Goal: Task Accomplishment & Management: Manage account settings

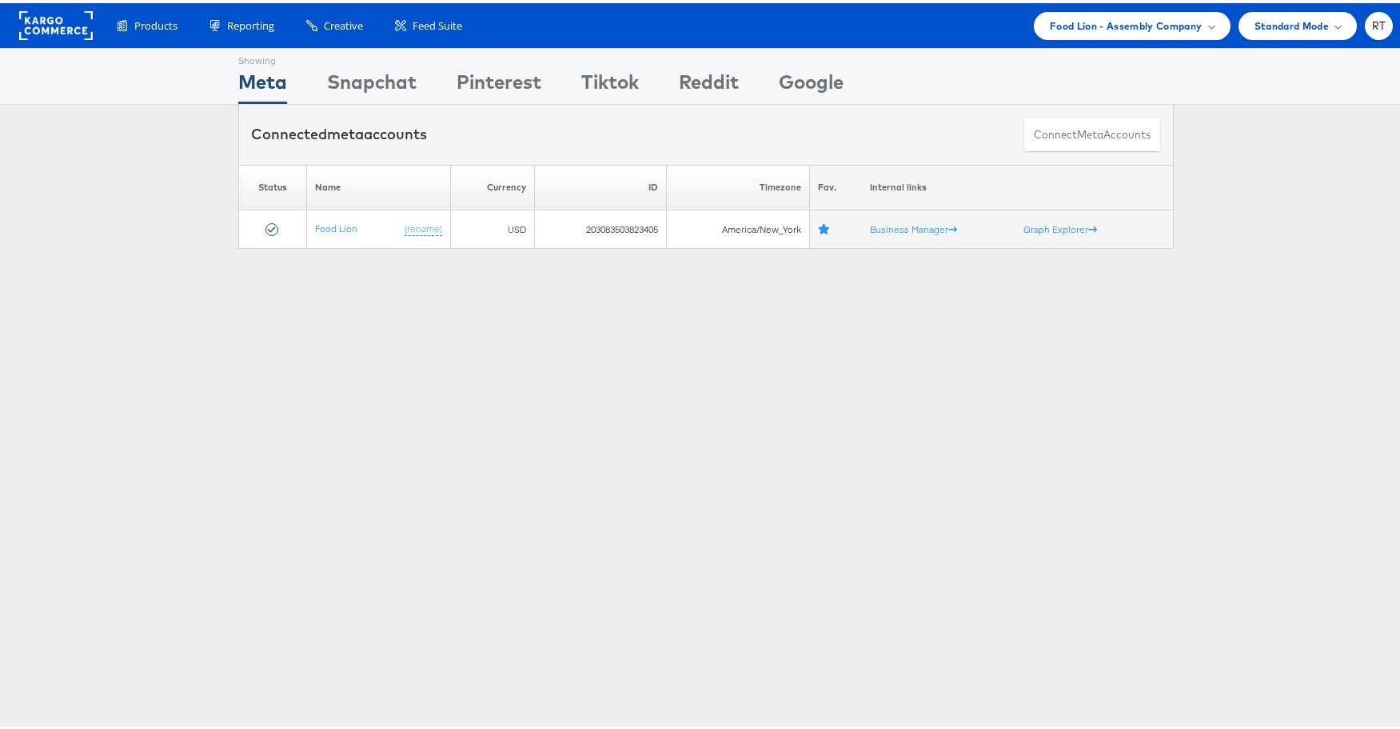
click at [115, 350] on div "Showing Meta Showing Snapchat Showing Pinterest Showing Tiktok Showing Reddit S…" at bounding box center [706, 445] width 1412 height 800
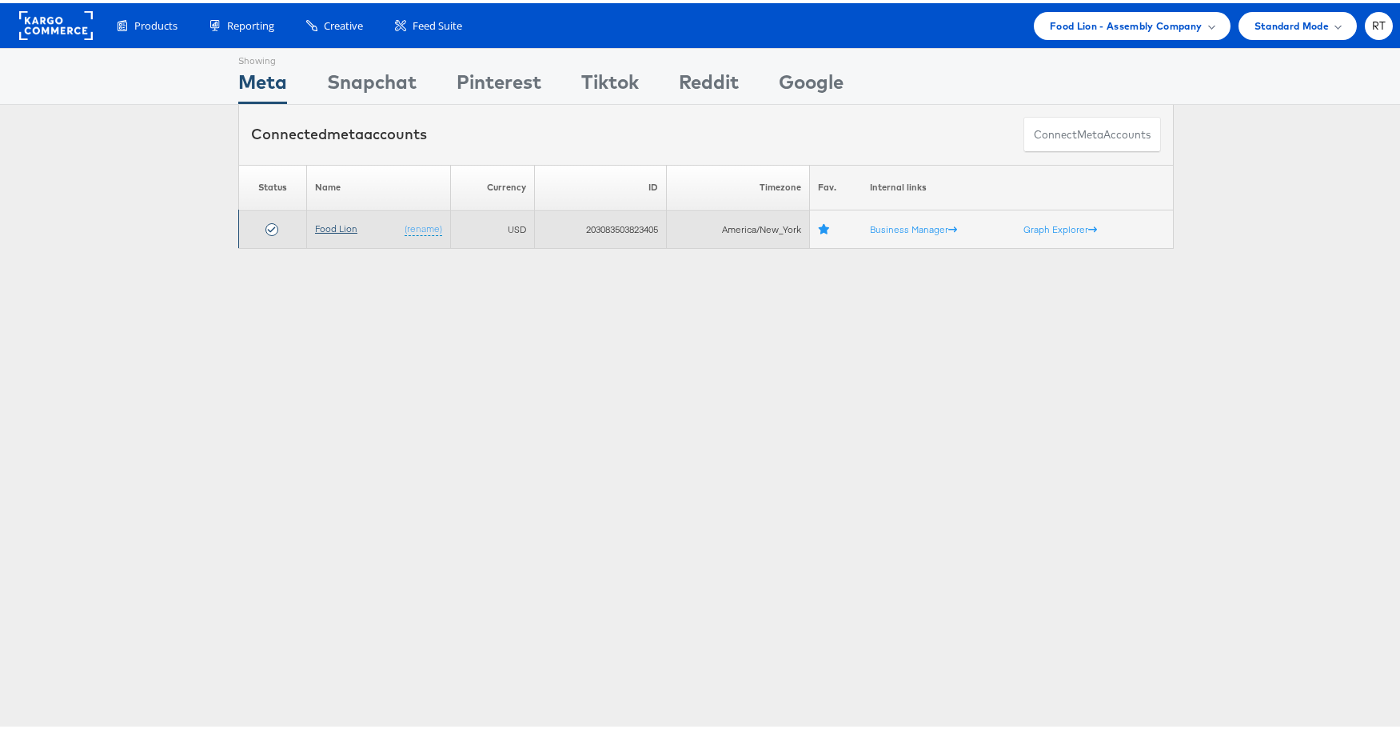
click at [339, 226] on link "Food Lion" at bounding box center [336, 225] width 42 height 12
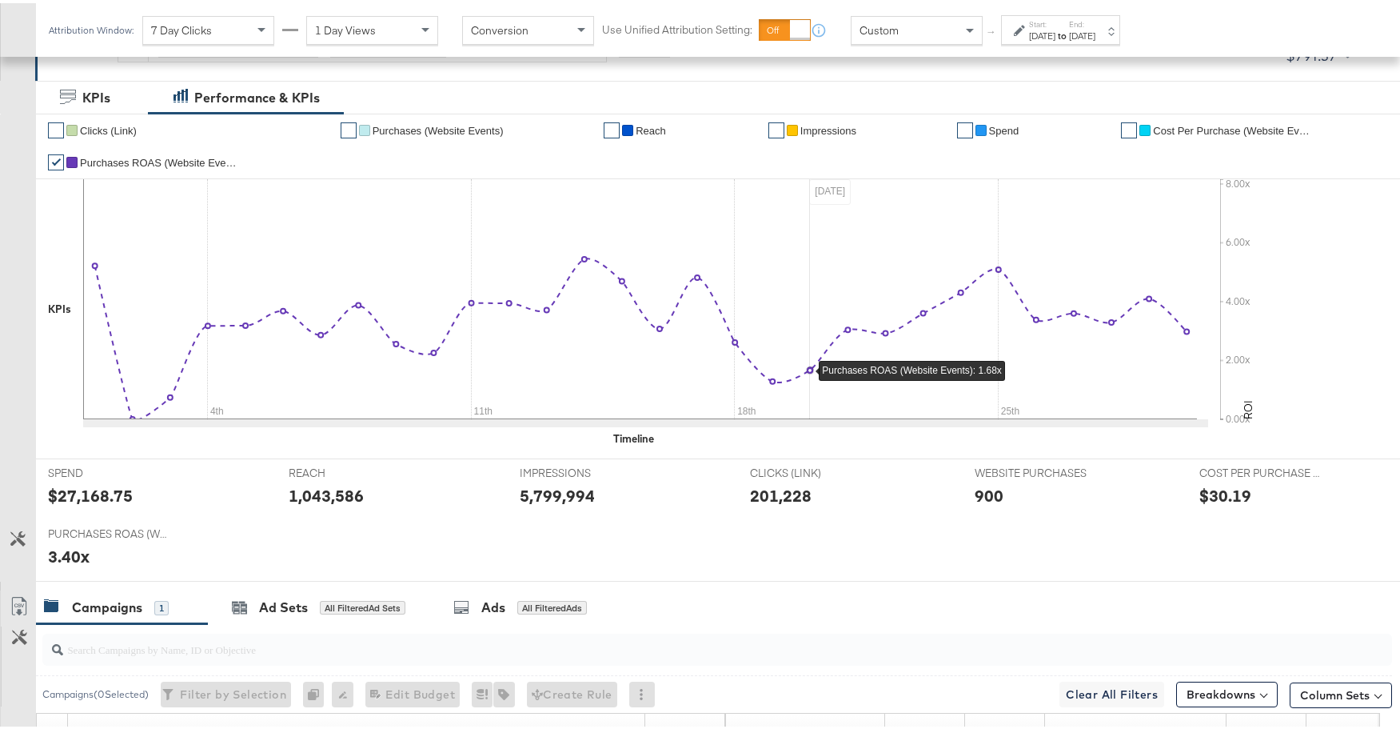
scroll to position [349, 0]
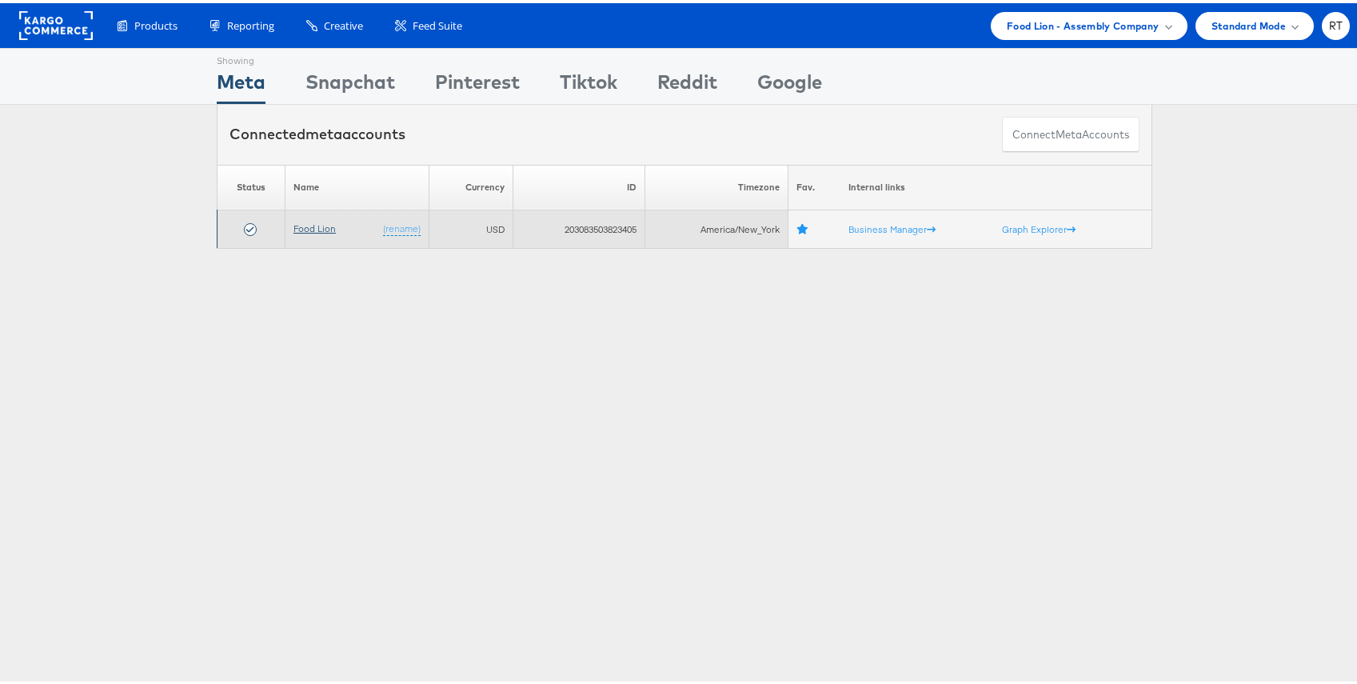
click at [312, 228] on link "Food Lion" at bounding box center [315, 225] width 42 height 12
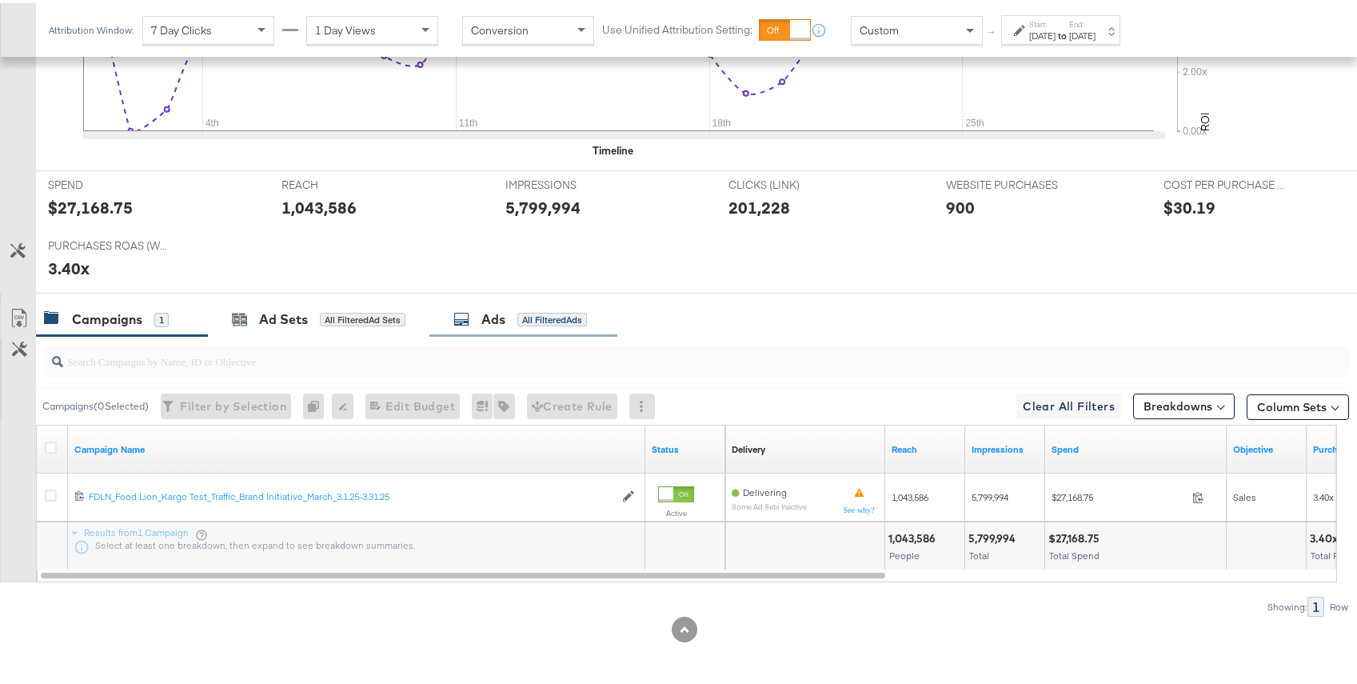
scroll to position [561, 0]
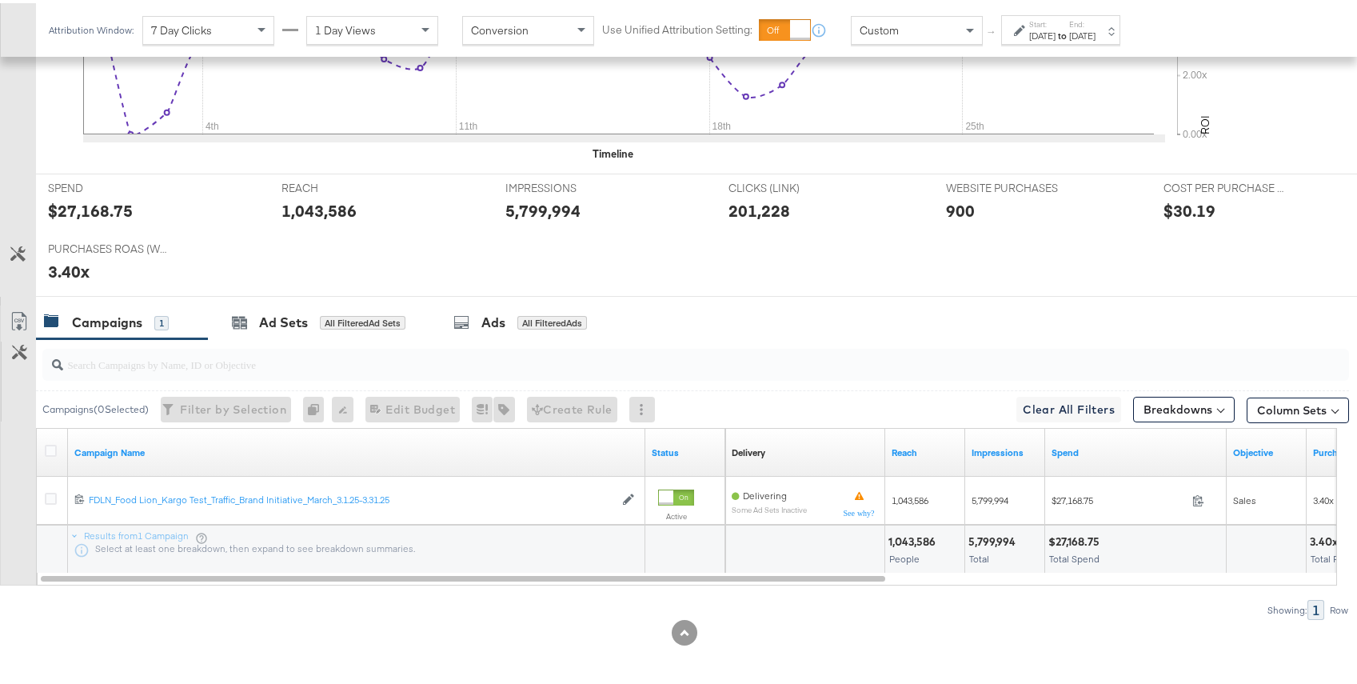
click at [426, 601] on div "Showing: 1 Row" at bounding box center [674, 607] width 1349 height 20
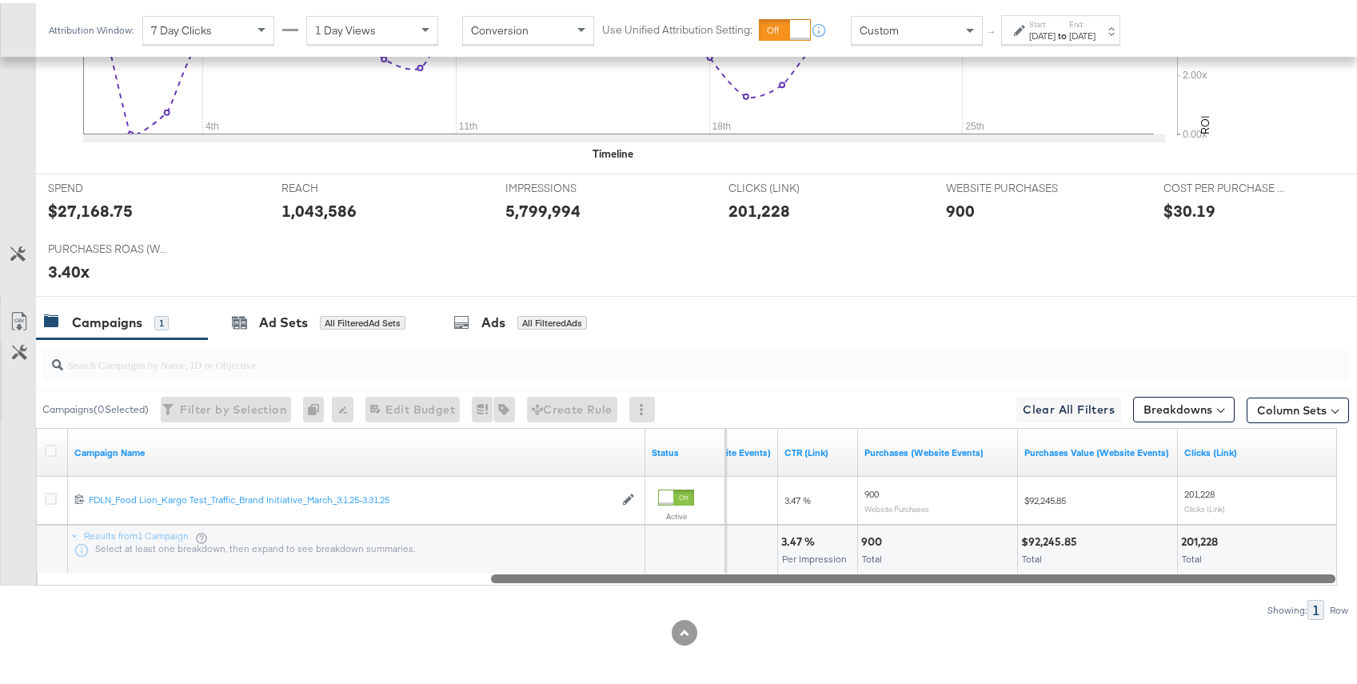
drag, startPoint x: 477, startPoint y: 573, endPoint x: 972, endPoint y: 592, distance: 496.2
click at [988, 588] on div "Campaigns ( 0 Selected) Filter by Selection Filter 0 campaigns 0 Rename 0 campa…" at bounding box center [674, 476] width 1349 height 281
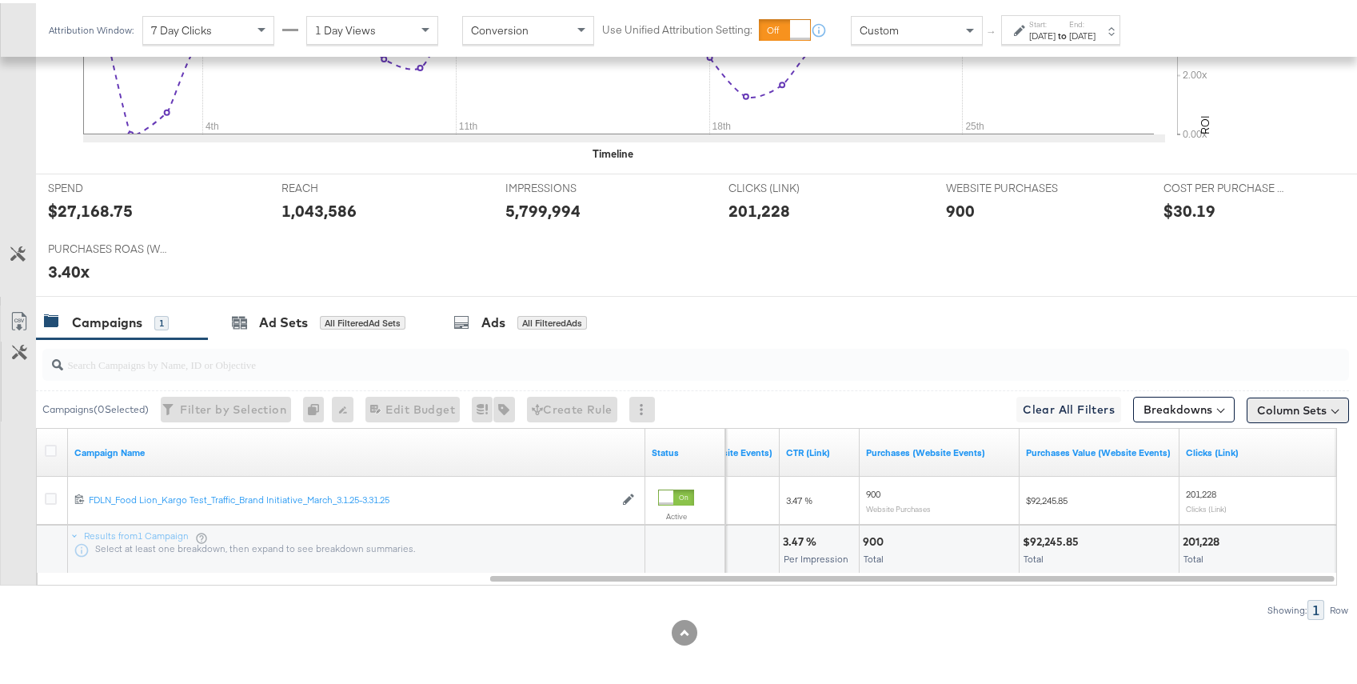
click at [1299, 406] on button "Column Sets" at bounding box center [1298, 407] width 102 height 26
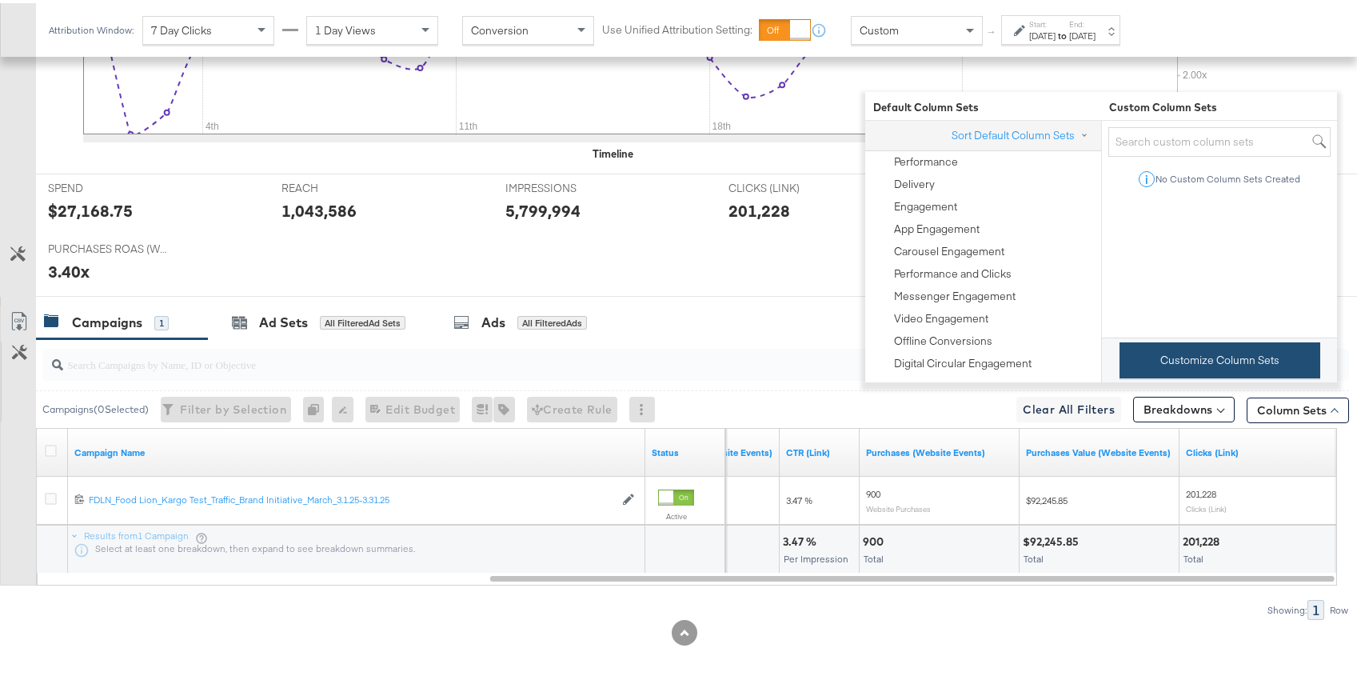
click at [1237, 362] on button "Customize Column Sets" at bounding box center [1220, 357] width 201 height 36
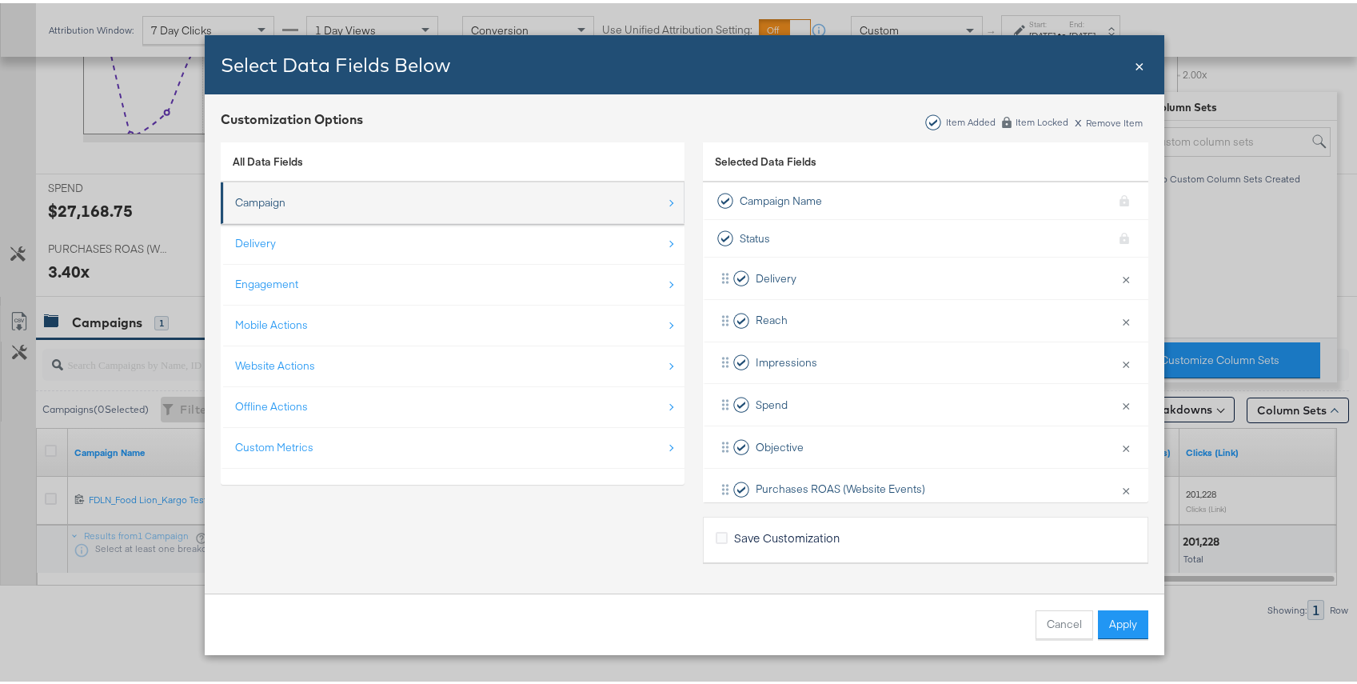
click at [494, 217] on li "Campaign" at bounding box center [453, 200] width 464 height 42
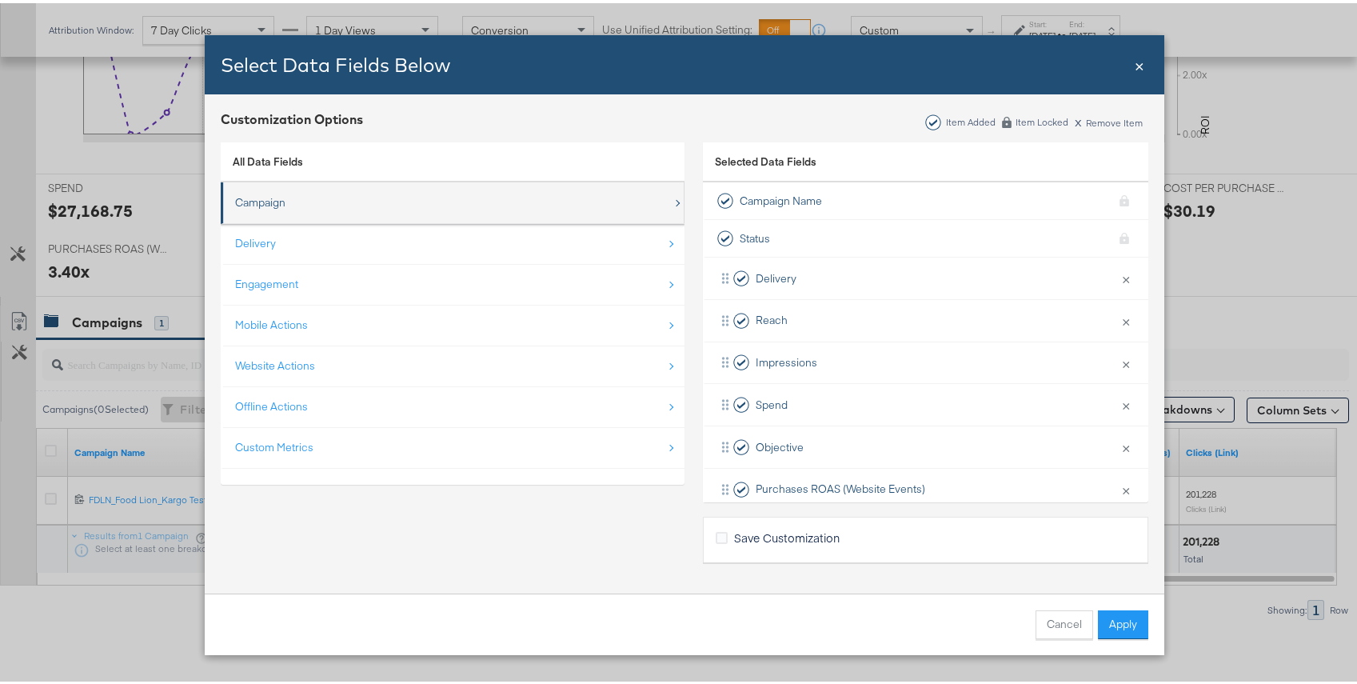
click at [317, 204] on div "Campaign" at bounding box center [453, 199] width 437 height 33
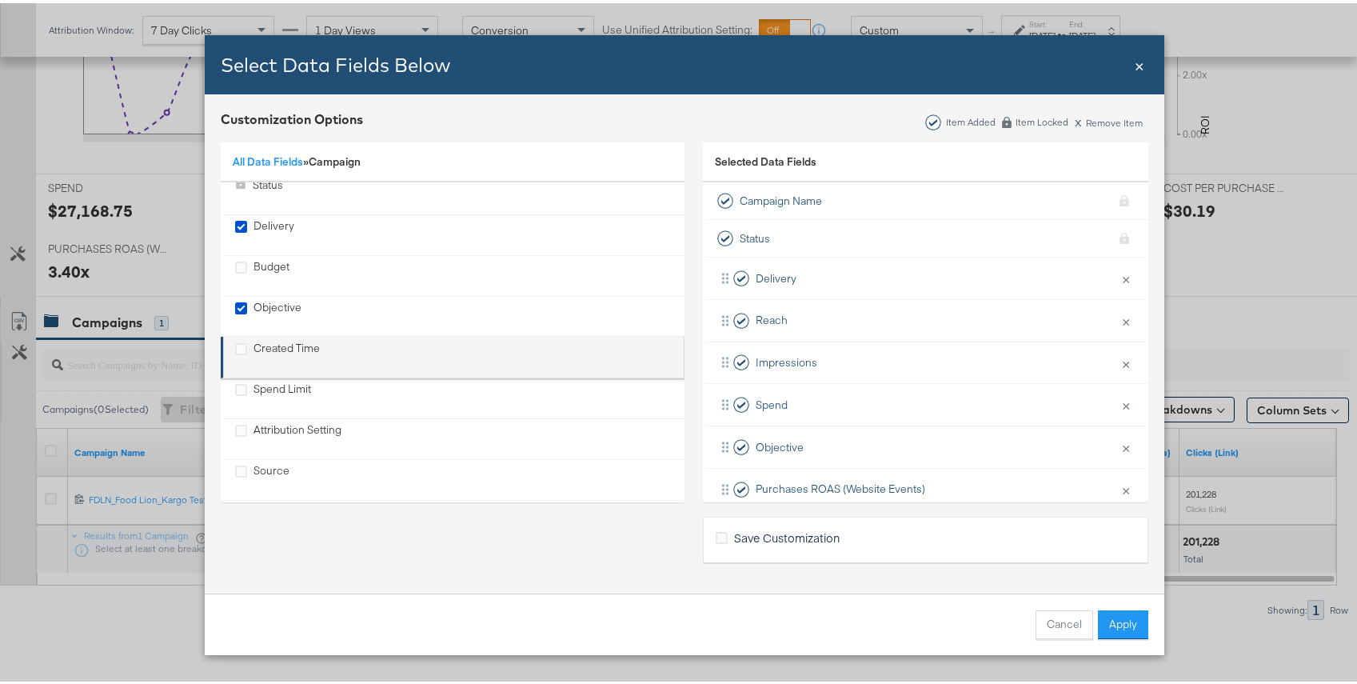
scroll to position [105, 0]
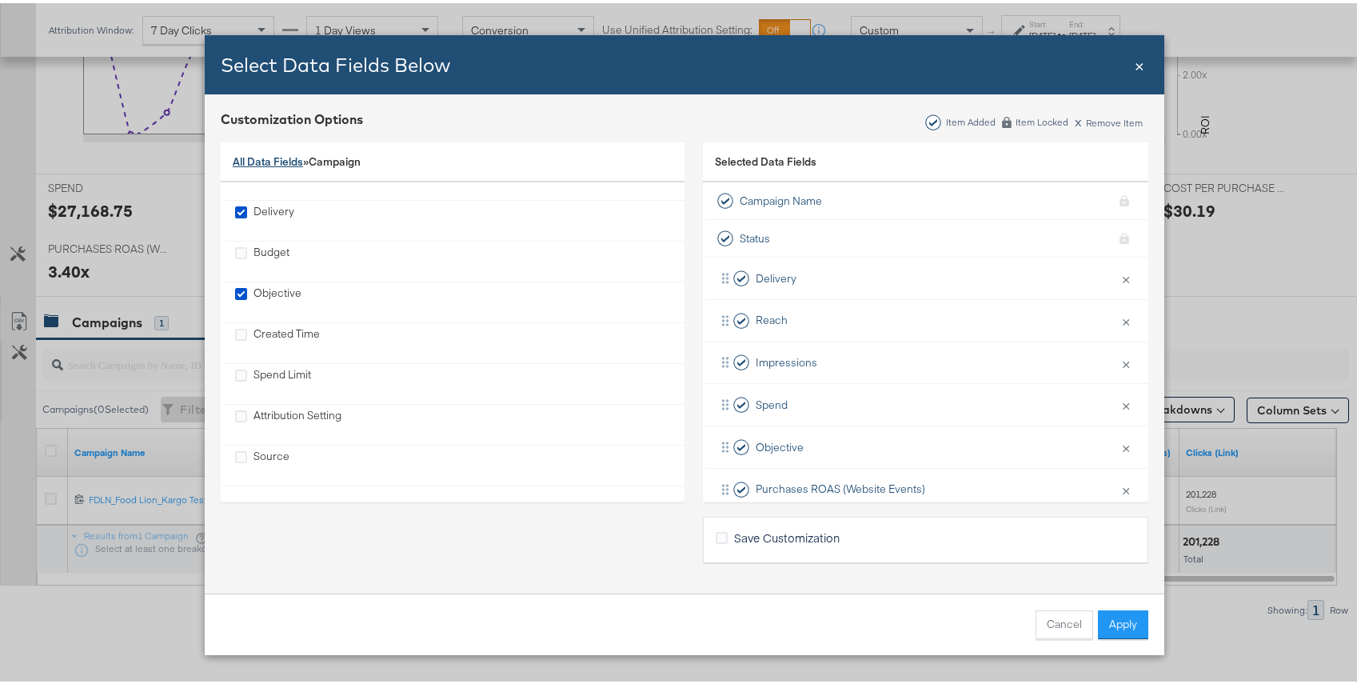
click at [261, 160] on link "All Data Fields" at bounding box center [268, 158] width 70 height 14
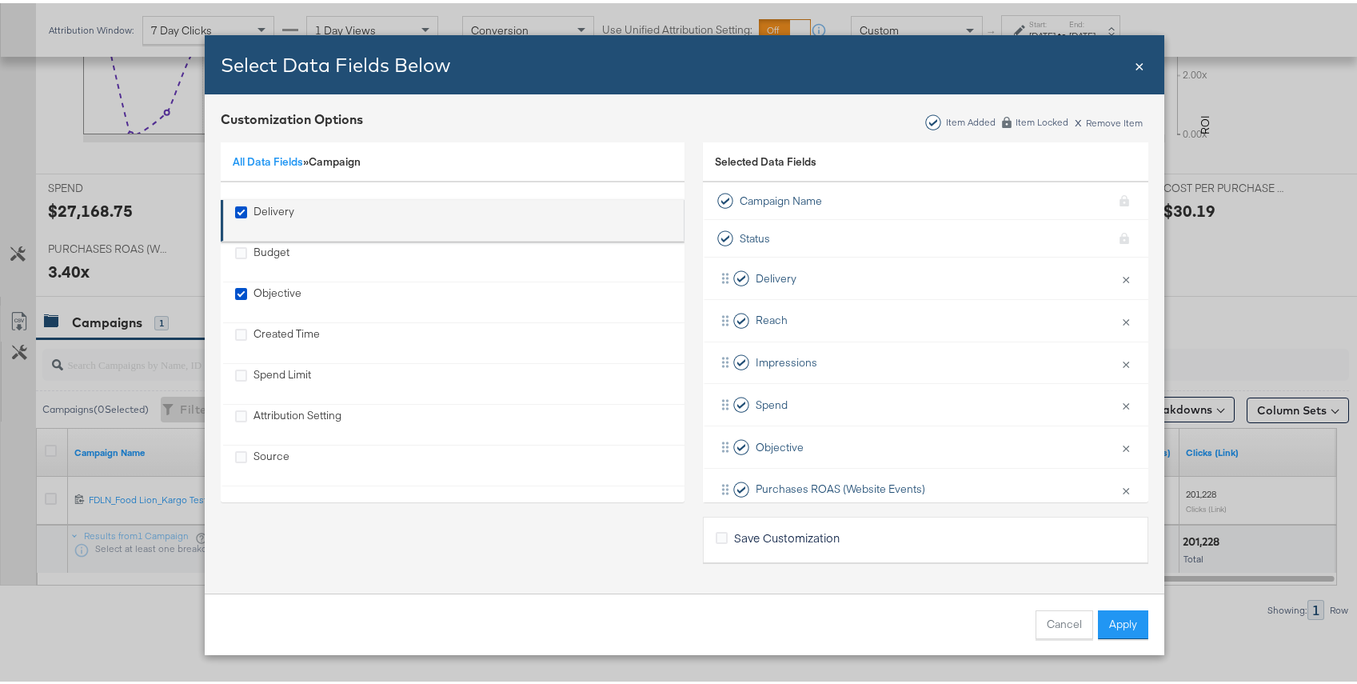
scroll to position [0, 0]
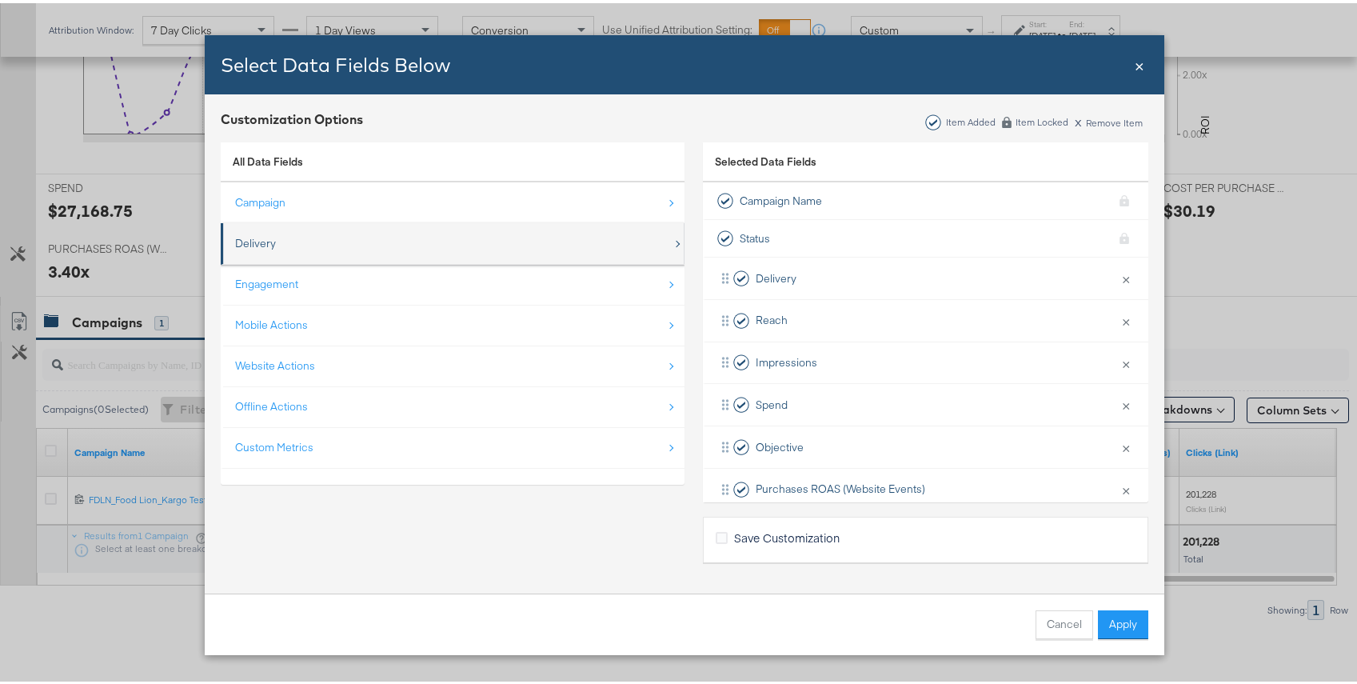
click at [278, 235] on div "Delivery" at bounding box center [453, 240] width 437 height 33
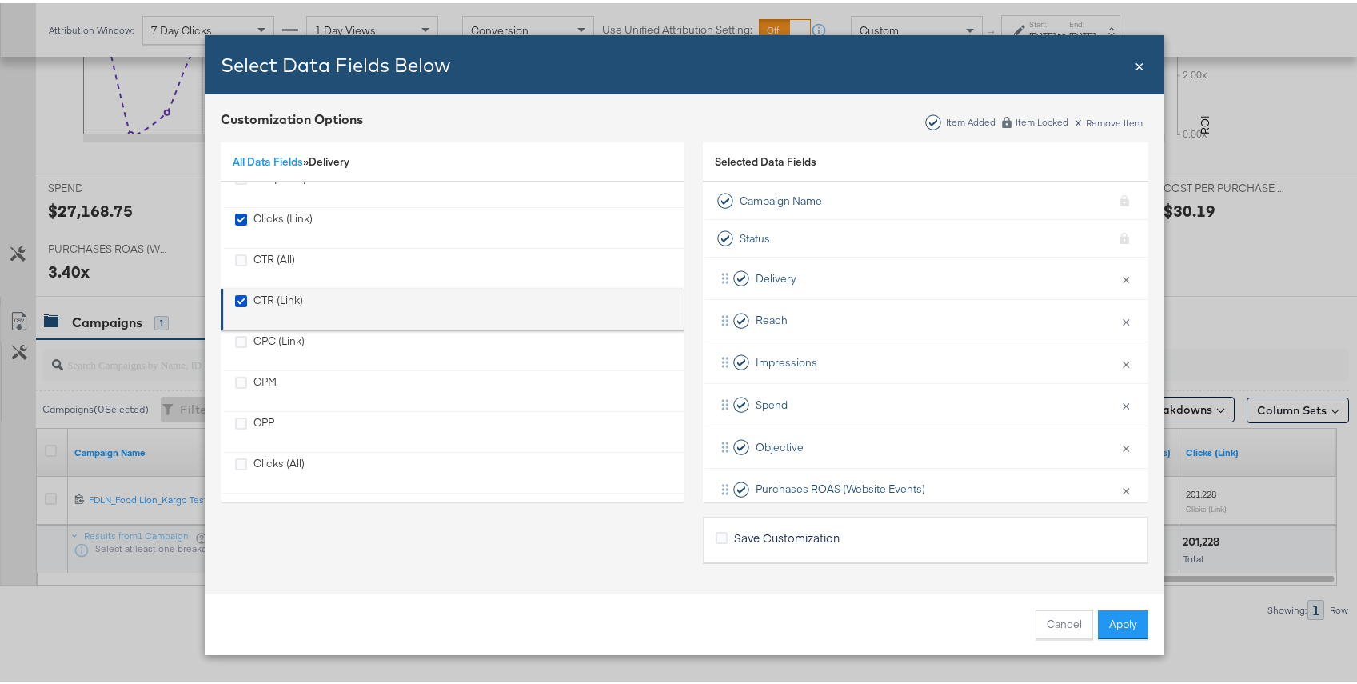
scroll to position [146, 0]
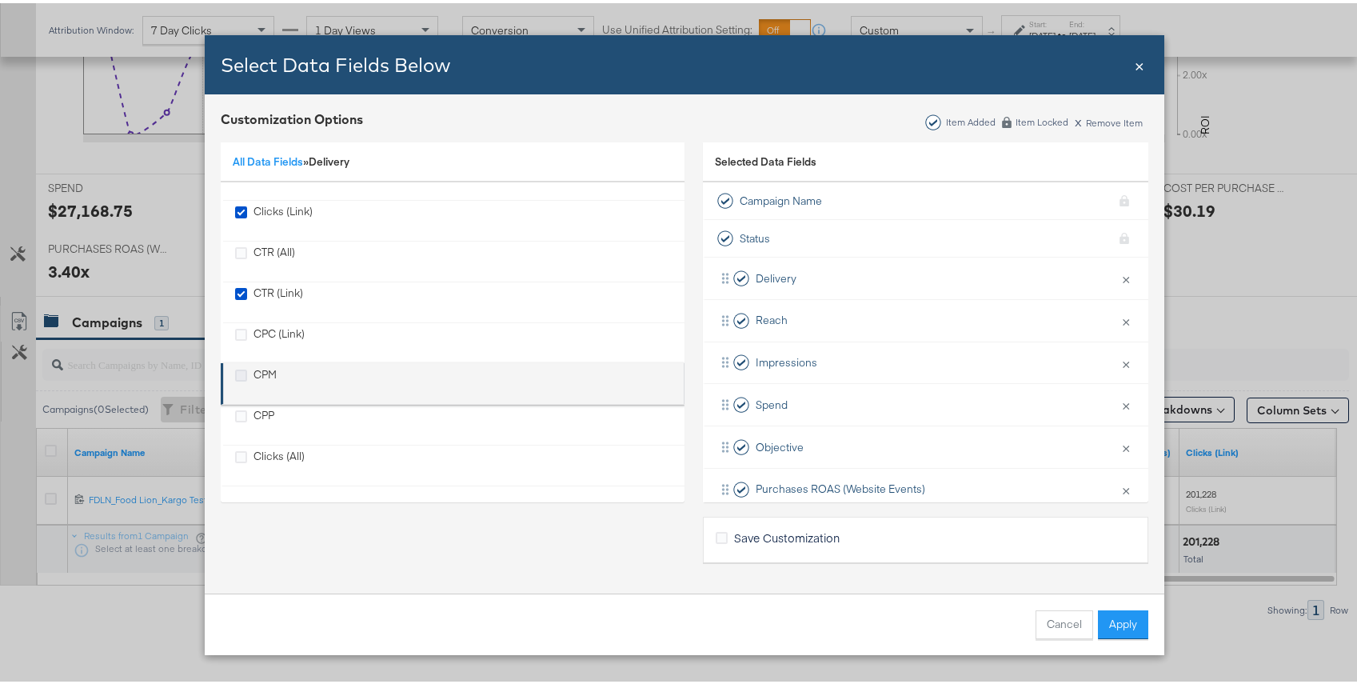
click at [235, 371] on icon "CPM" at bounding box center [241, 372] width 12 height 12
click at [0, 0] on input "CPM" at bounding box center [0, 0] width 0 height 0
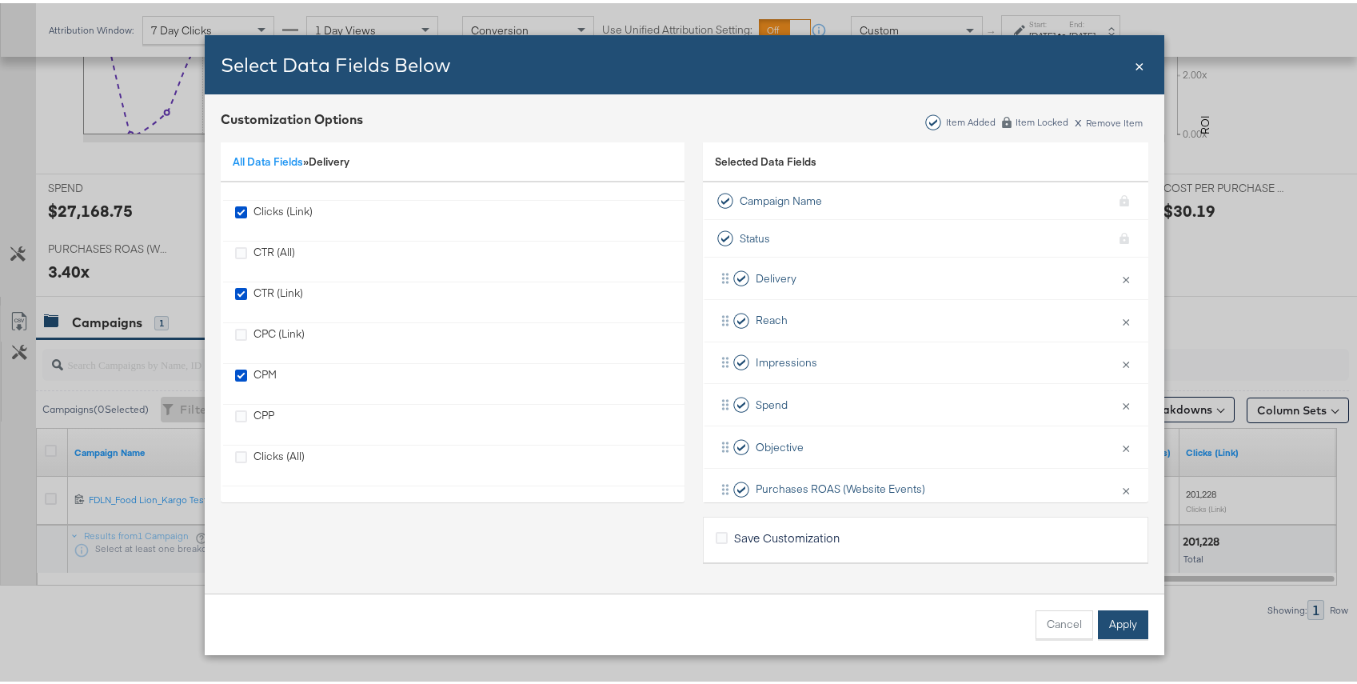
click at [1130, 624] on button "Apply" at bounding box center [1123, 621] width 50 height 29
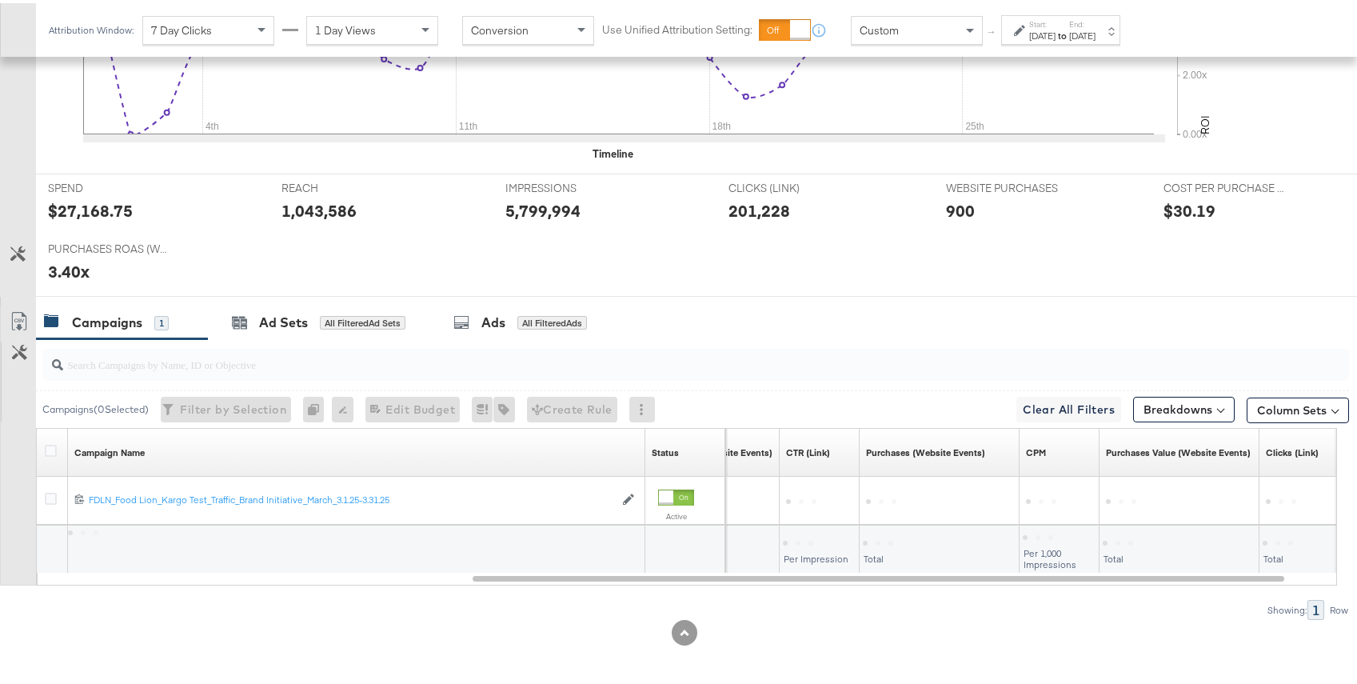
click at [1014, 616] on div "Showing: 1 Row" at bounding box center [674, 607] width 1349 height 20
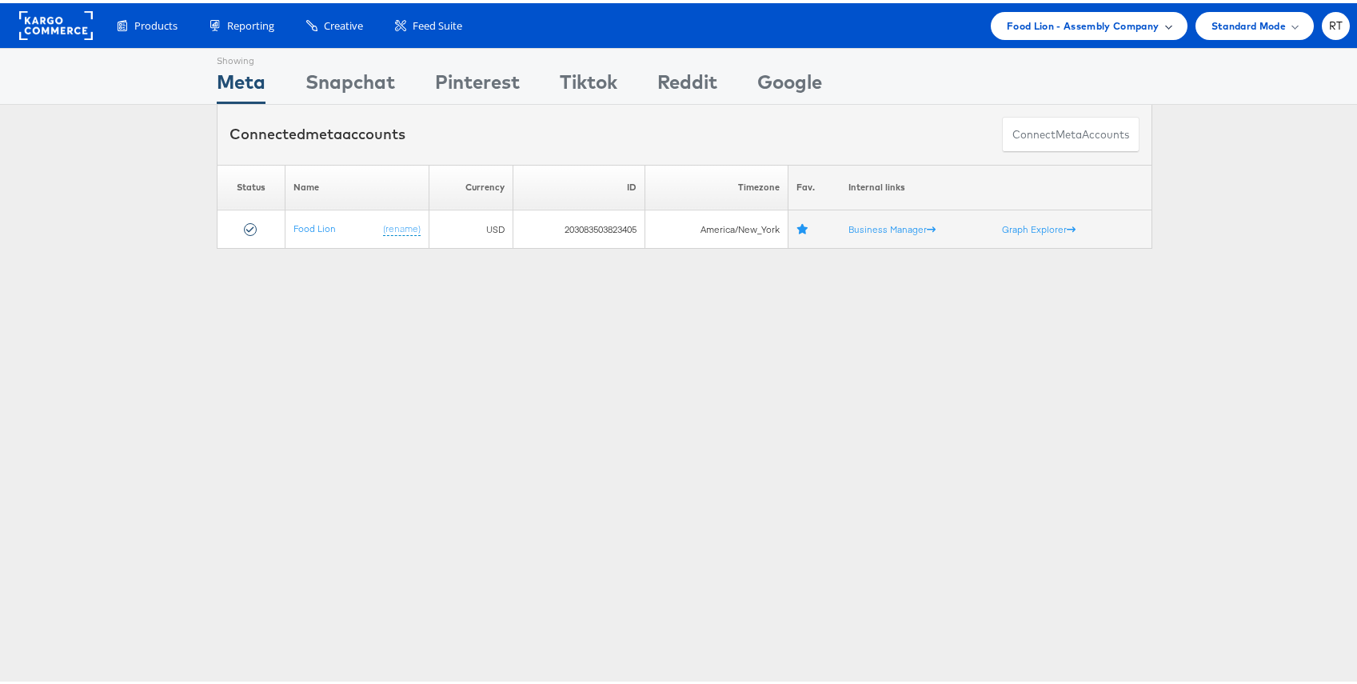
click at [1077, 26] on span "Food Lion - Assembly Company" at bounding box center [1083, 22] width 153 height 17
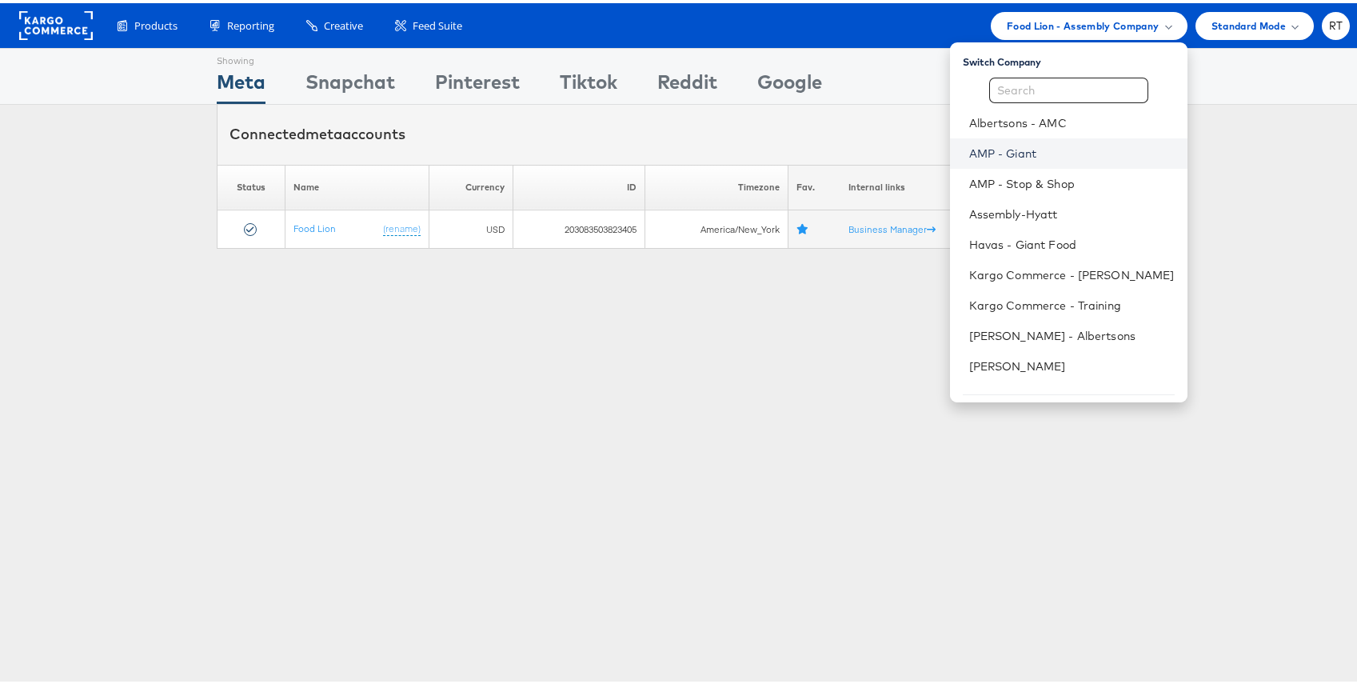
click at [1047, 152] on link "AMP - Giant" at bounding box center [1072, 150] width 206 height 16
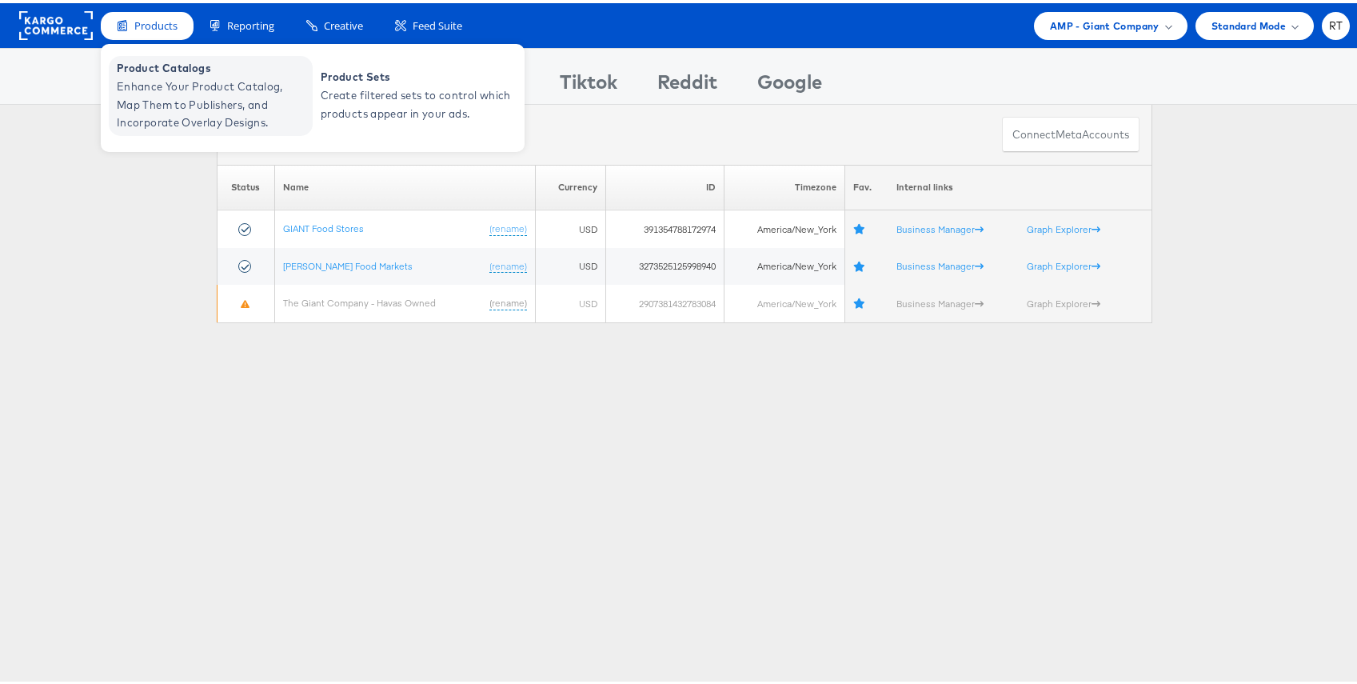
click at [147, 81] on span "Enhance Your Product Catalog, Map Them to Publishers, and Incorporate Overlay D…" at bounding box center [213, 101] width 192 height 54
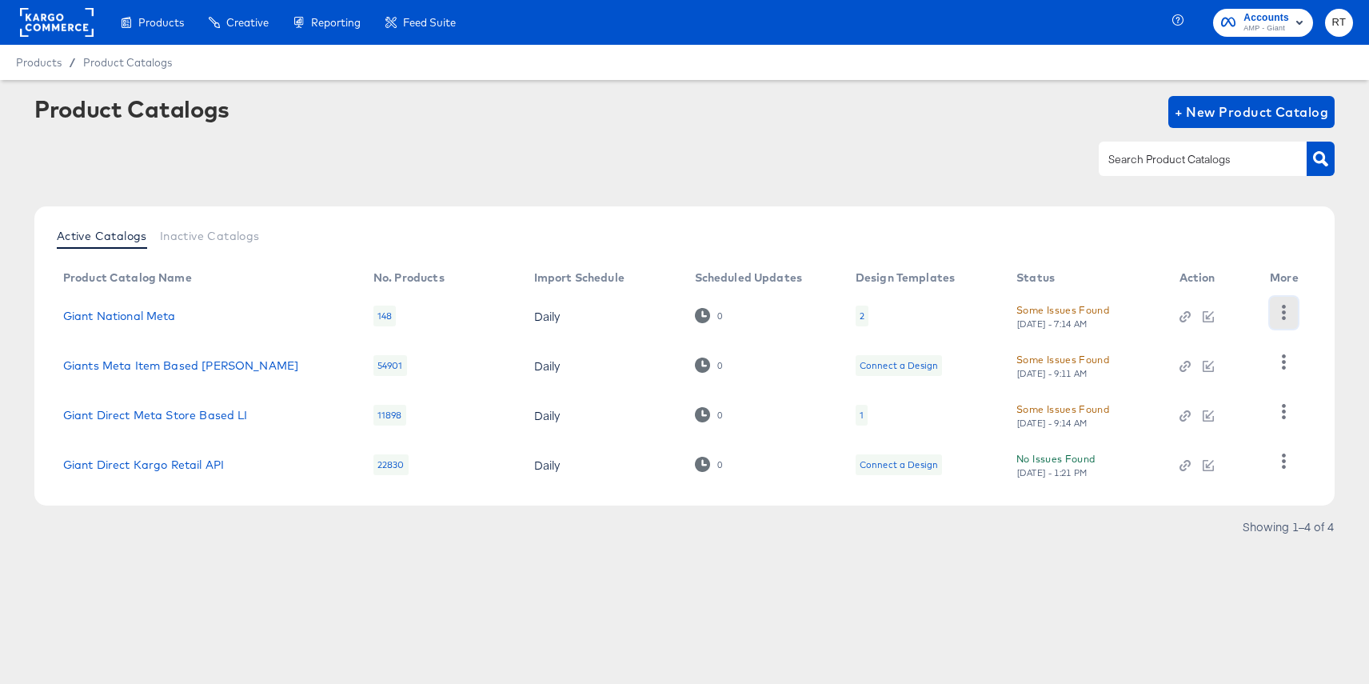
click at [1280, 311] on icon "button" at bounding box center [1283, 312] width 15 height 15
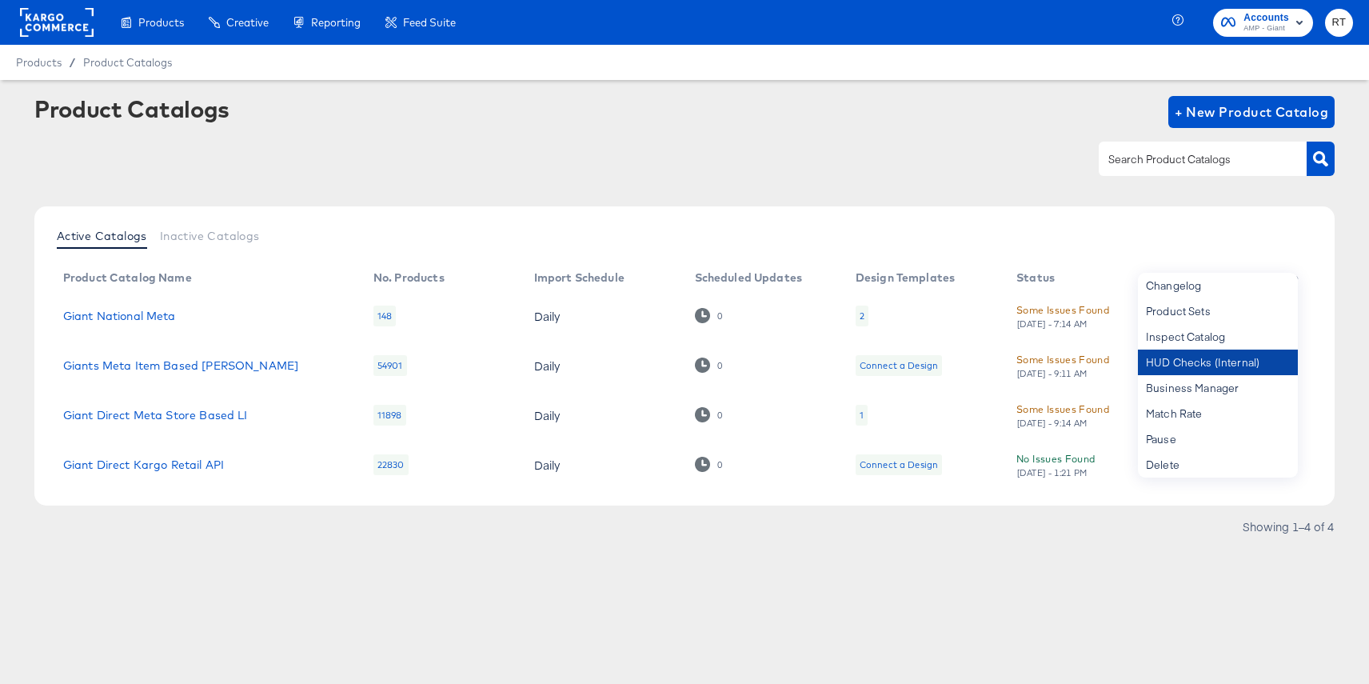
click at [1203, 362] on div "HUD Checks (Internal)" at bounding box center [1218, 362] width 160 height 26
